Goal: Information Seeking & Learning: Learn about a topic

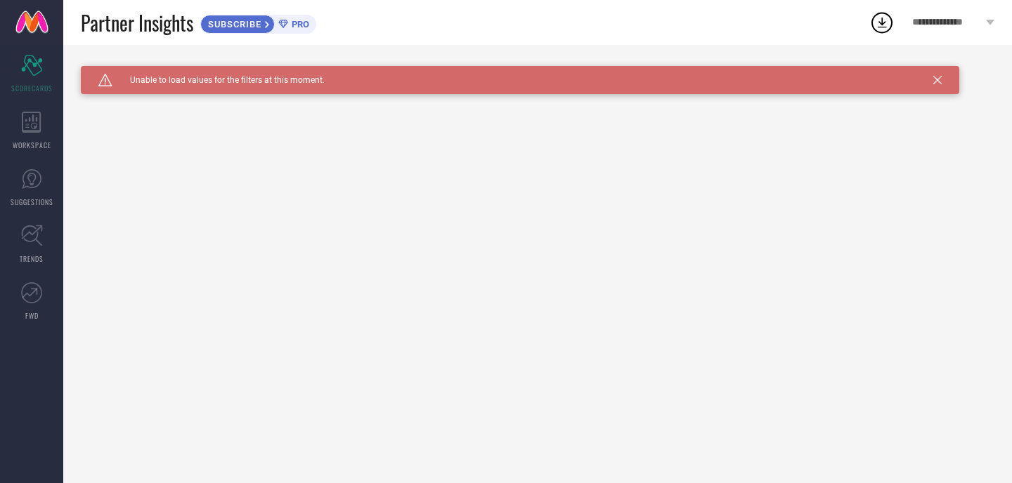
click at [292, 20] on span "PRO" at bounding box center [298, 24] width 21 height 11
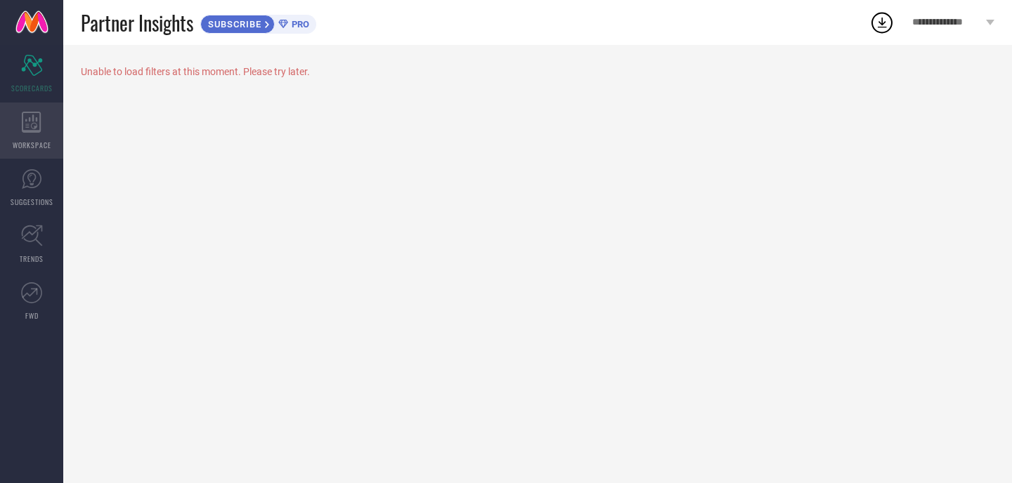
click at [42, 115] on div "WORKSPACE" at bounding box center [31, 131] width 63 height 56
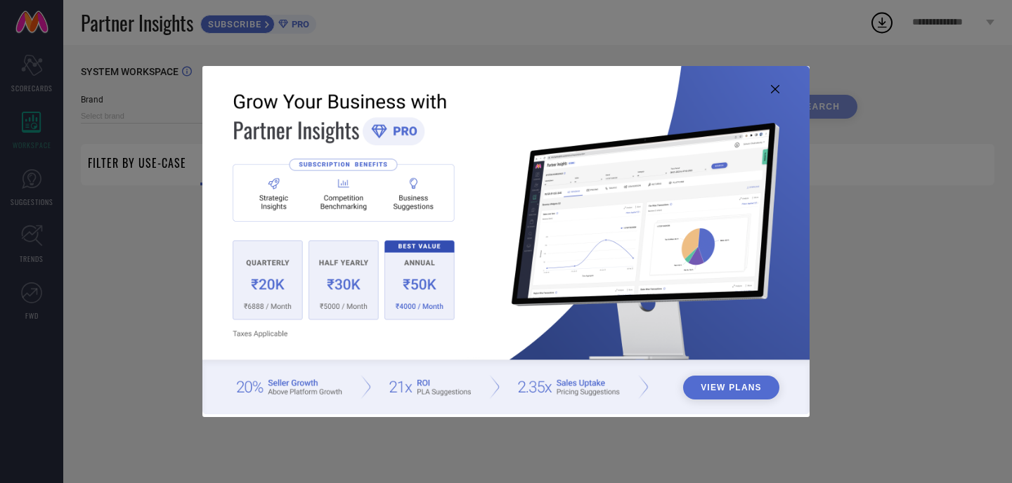
type input "1 STOP FASHION"
type input "All"
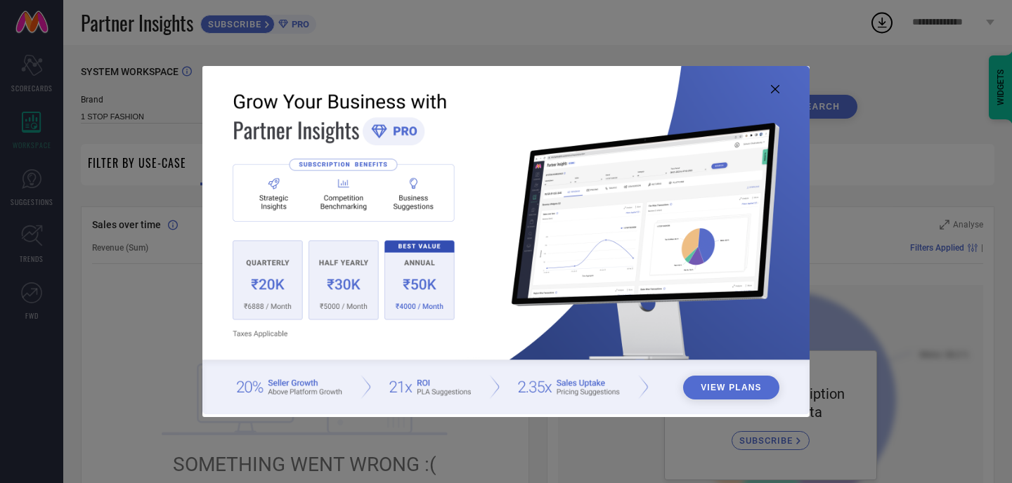
click at [730, 393] on button "View Plans" at bounding box center [731, 388] width 96 height 24
